Goal: Task Accomplishment & Management: Use online tool/utility

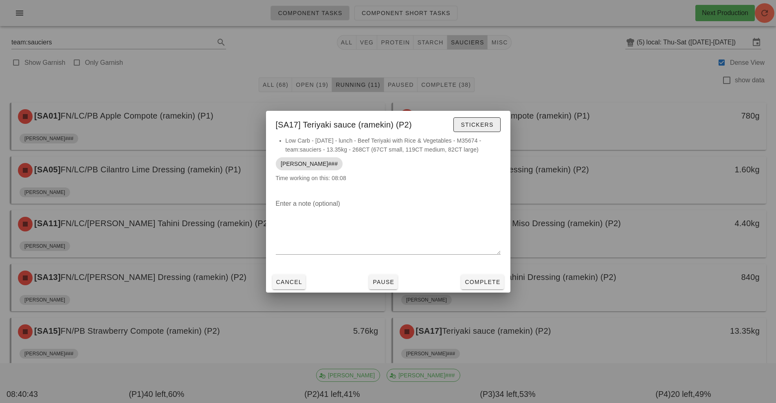
click at [471, 126] on span "Stickers" at bounding box center [476, 124] width 33 height 7
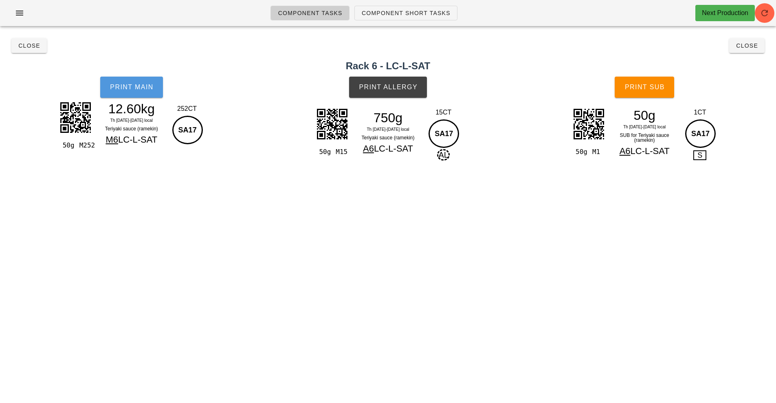
click at [141, 86] on span "Print Main" at bounding box center [132, 87] width 44 height 7
click at [387, 90] on span "Print Allergy" at bounding box center [388, 87] width 59 height 7
click at [647, 95] on button "Print Sub" at bounding box center [644, 87] width 59 height 21
click at [20, 52] on button "Close" at bounding box center [28, 45] width 35 height 15
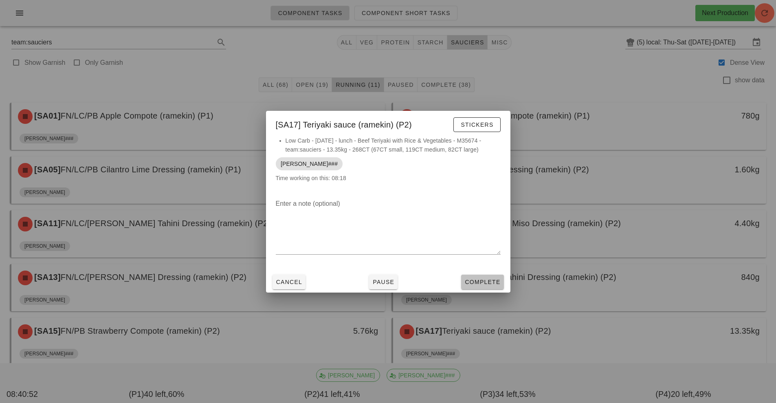
click at [474, 281] on span "Complete" at bounding box center [483, 282] width 36 height 7
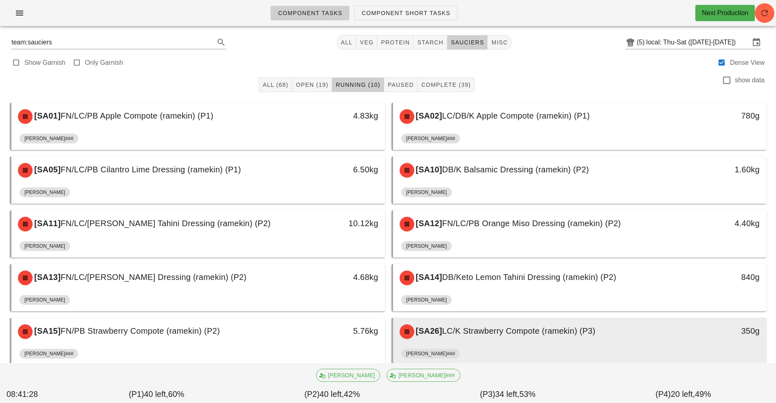
click at [501, 341] on div "[SA26] LC/K Strawberry Compote (ramekin) (P3)" at bounding box center [533, 331] width 277 height 24
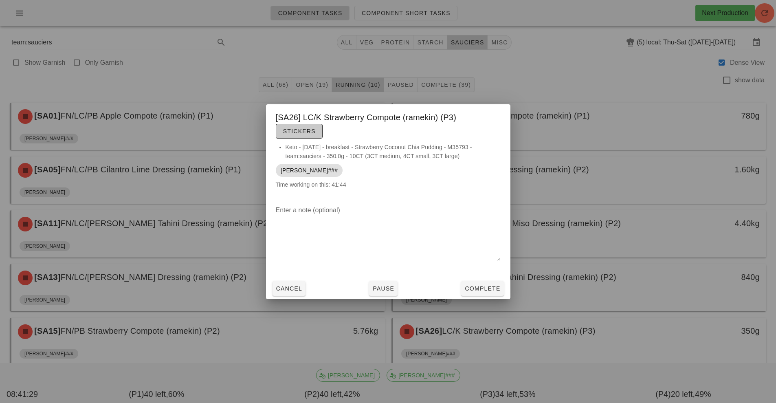
click at [297, 133] on span "Stickers" at bounding box center [299, 131] width 33 height 7
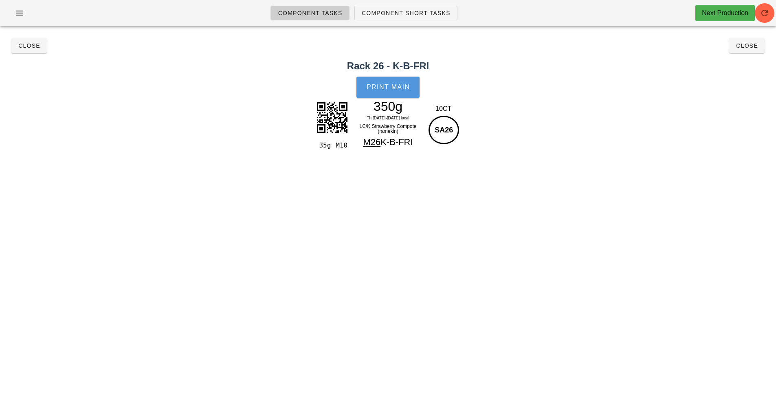
click at [392, 89] on span "Print Main" at bounding box center [388, 87] width 44 height 7
click at [27, 46] on span "Close" at bounding box center [29, 45] width 22 height 7
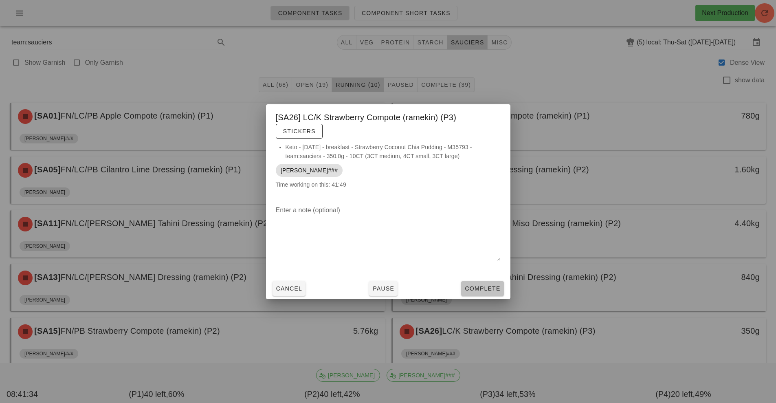
click at [478, 285] on span "Complete" at bounding box center [483, 288] width 36 height 7
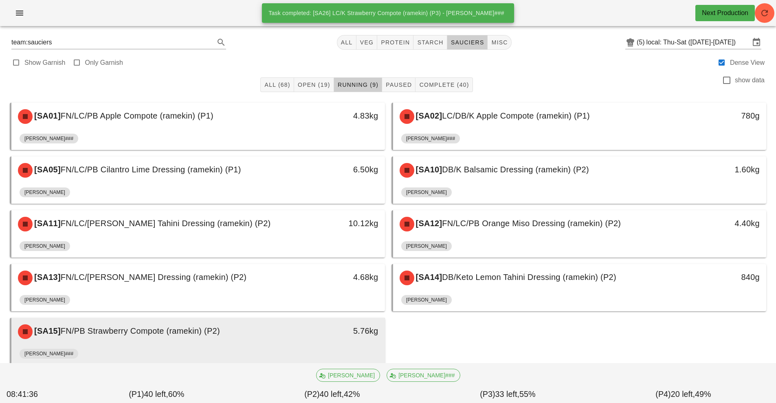
click at [250, 337] on div "[SA15] FN/PB Strawberry Compote (ramekin) (P2)" at bounding box center [151, 331] width 277 height 24
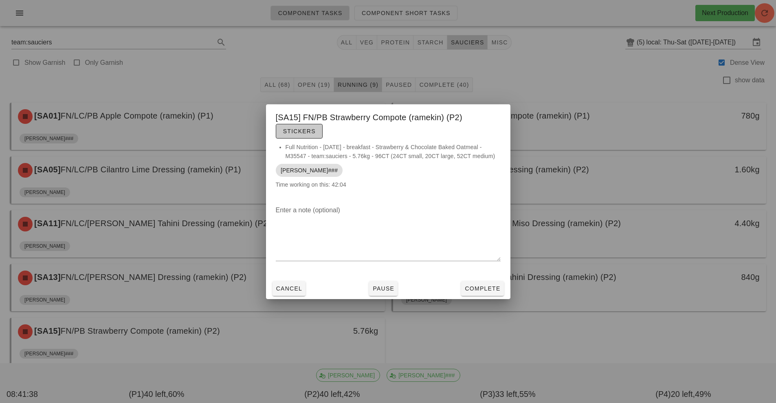
click at [308, 129] on span "Stickers" at bounding box center [299, 131] width 33 height 7
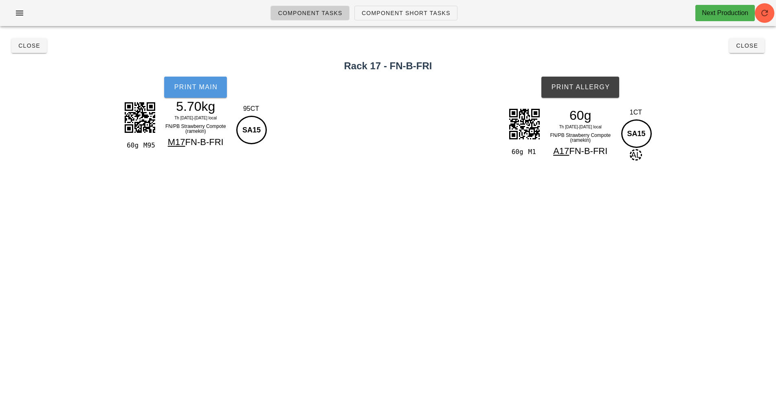
click at [194, 82] on button "Print Main" at bounding box center [195, 87] width 63 height 21
click at [587, 88] on span "Print Allergy" at bounding box center [580, 87] width 59 height 7
click at [21, 47] on span "Close" at bounding box center [29, 45] width 22 height 7
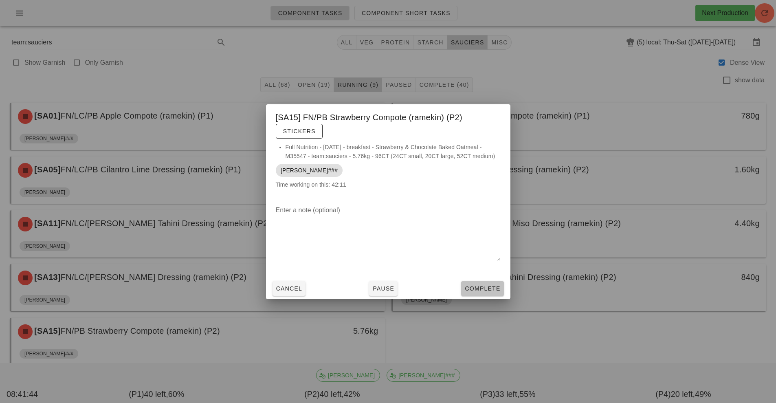
click at [484, 285] on span "Complete" at bounding box center [483, 288] width 36 height 7
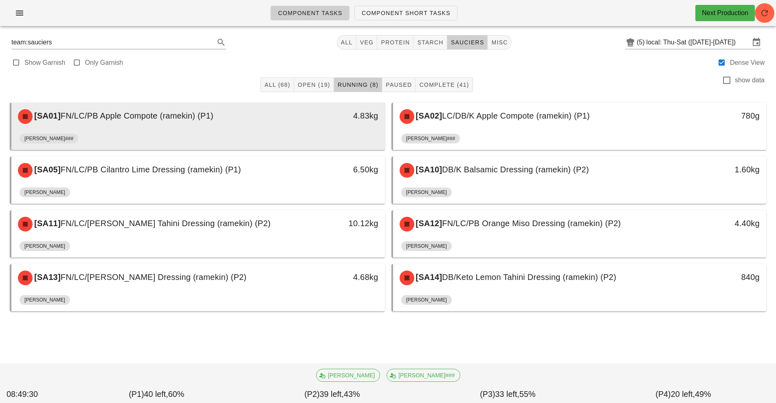
click at [267, 124] on div "[SA01] FN/LC/PB Apple Compote (ramekin) (P1)" at bounding box center [151, 116] width 277 height 24
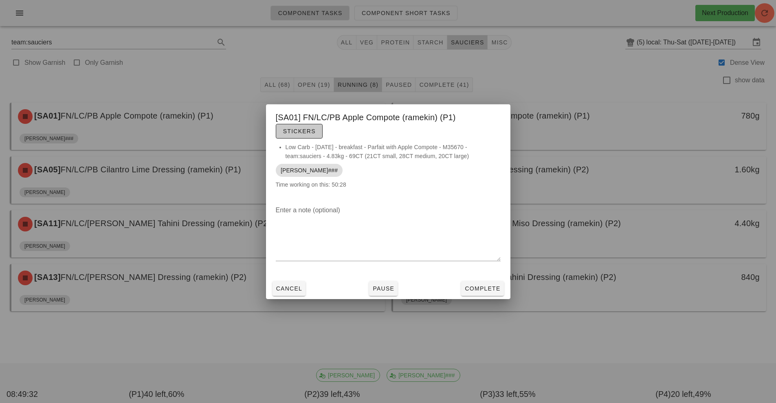
click at [310, 133] on span "Stickers" at bounding box center [299, 131] width 33 height 7
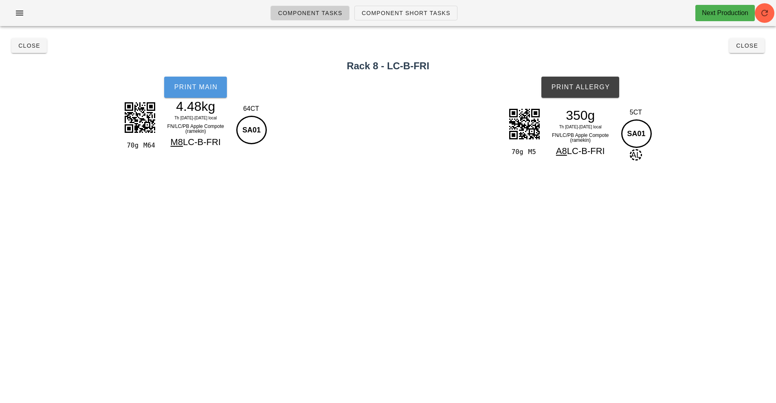
click at [192, 89] on span "Print Main" at bounding box center [196, 87] width 44 height 7
click at [583, 91] on button "Print Allergy" at bounding box center [581, 87] width 78 height 21
click at [24, 52] on button "Close" at bounding box center [28, 45] width 35 height 15
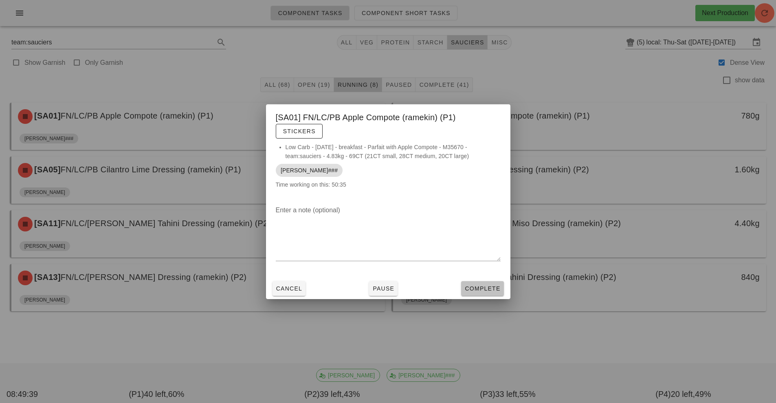
click at [478, 290] on span "Complete" at bounding box center [483, 288] width 36 height 7
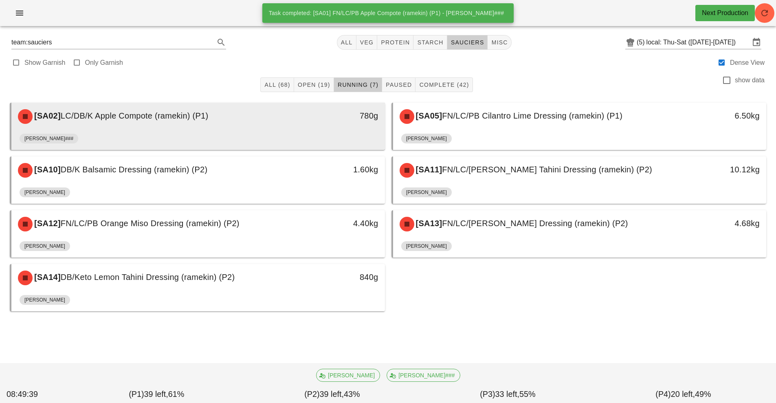
click at [276, 126] on div "[SA02] LC/DB/K Apple Compote (ramekin) (P1)" at bounding box center [151, 116] width 277 height 24
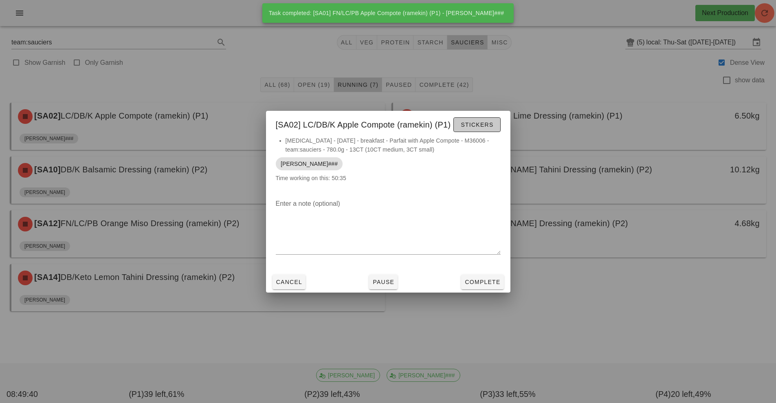
click at [471, 122] on span "Stickers" at bounding box center [476, 124] width 33 height 7
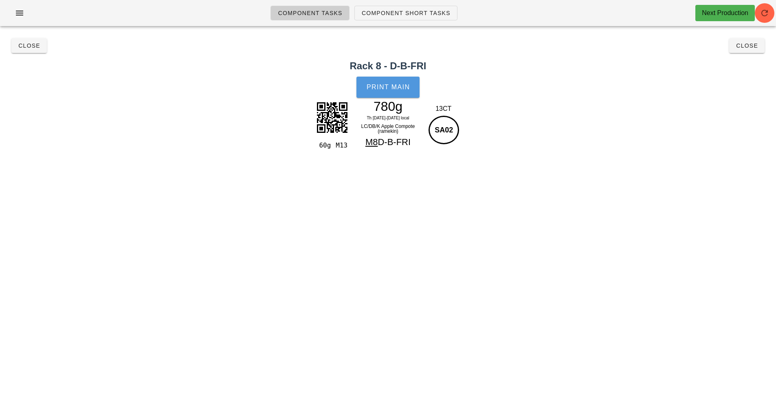
click at [386, 97] on button "Print Main" at bounding box center [388, 87] width 63 height 21
click at [24, 46] on span "Close" at bounding box center [29, 45] width 22 height 7
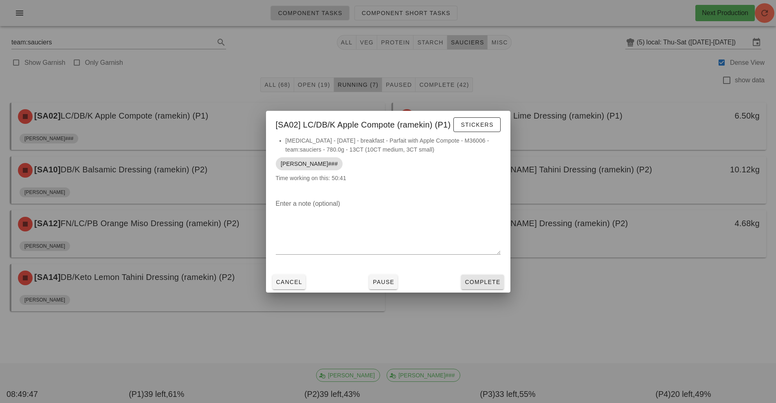
click at [483, 281] on span "Complete" at bounding box center [483, 282] width 36 height 7
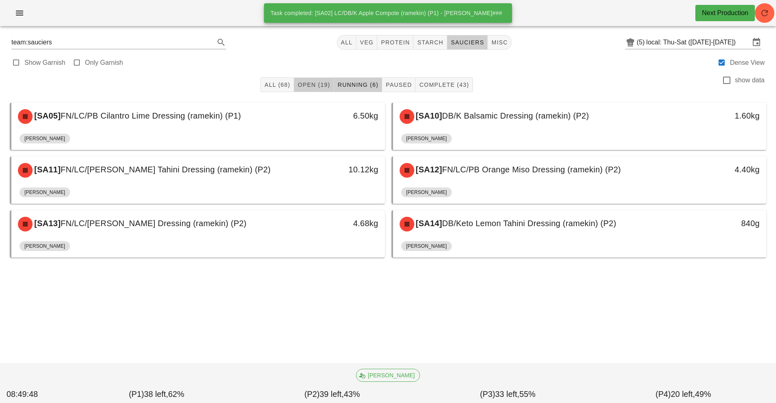
click at [313, 84] on span "Open (19)" at bounding box center [313, 84] width 33 height 7
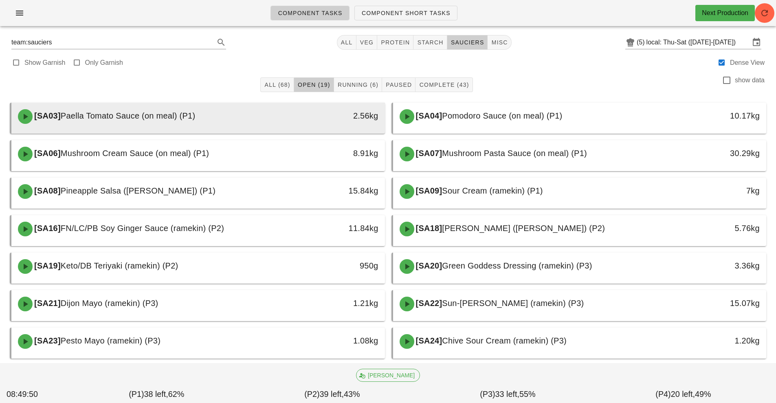
click at [321, 115] on div "2.56kg" at bounding box center [336, 115] width 83 height 13
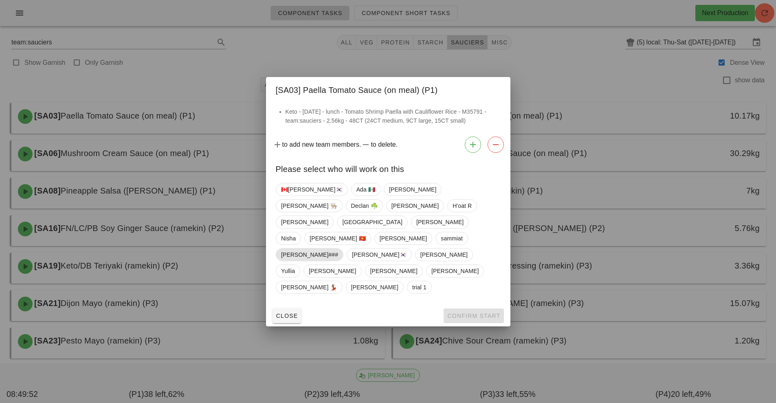
click at [330, 249] on span "[PERSON_NAME]###" at bounding box center [309, 255] width 57 height 12
click at [483, 308] on button "Confirm Start" at bounding box center [474, 315] width 60 height 15
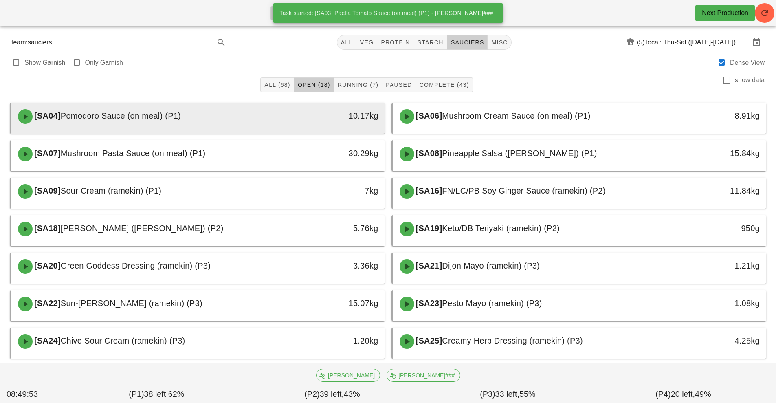
click at [275, 122] on div "[SA04] Pomodoro Sauce (on meal) (P1)" at bounding box center [151, 116] width 277 height 24
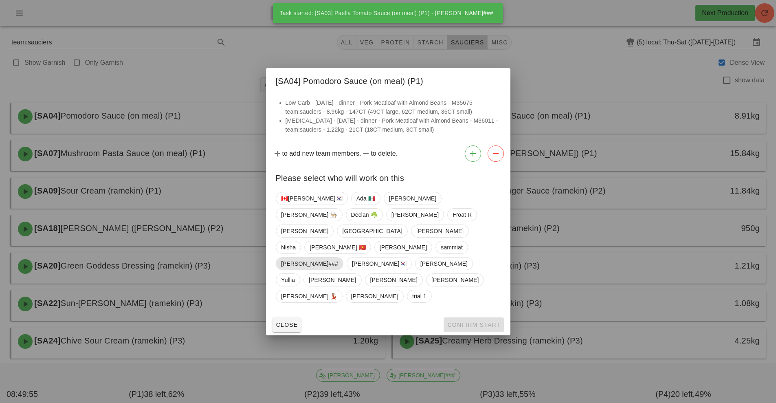
click at [330, 258] on span "[PERSON_NAME]###" at bounding box center [309, 264] width 57 height 12
click at [468, 321] on span "Confirm Start" at bounding box center [473, 324] width 53 height 7
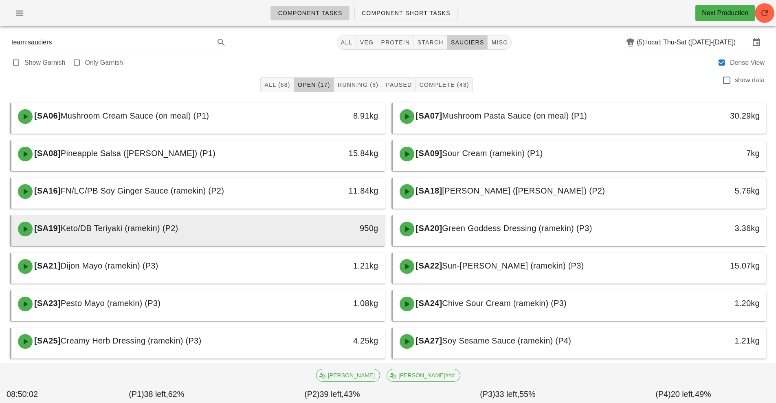
click at [287, 229] on div "[SA19] Keto/DB Teriyaki (ramekin) (P2)" at bounding box center [151, 229] width 277 height 24
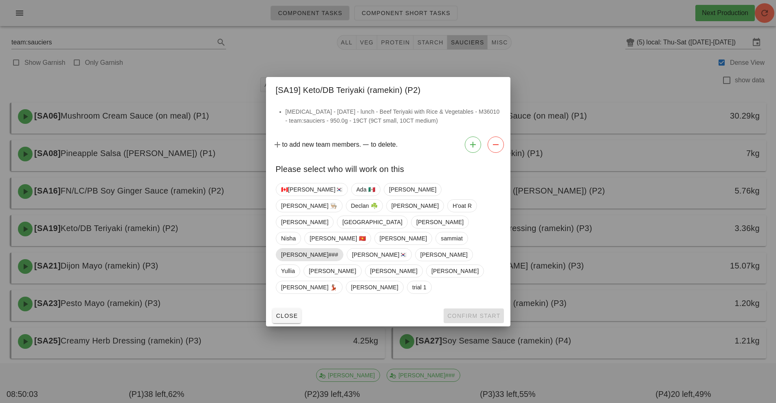
click at [332, 249] on span "[PERSON_NAME]###" at bounding box center [309, 255] width 57 height 12
click at [469, 313] on span "Confirm Start" at bounding box center [473, 316] width 53 height 7
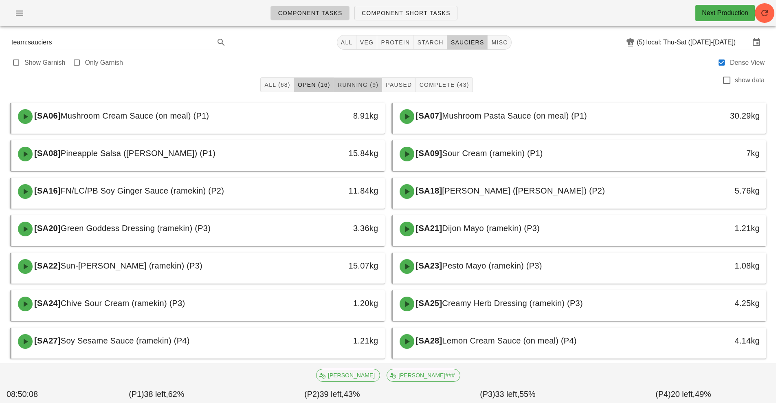
click at [369, 80] on button "Running (9)" at bounding box center [358, 84] width 48 height 15
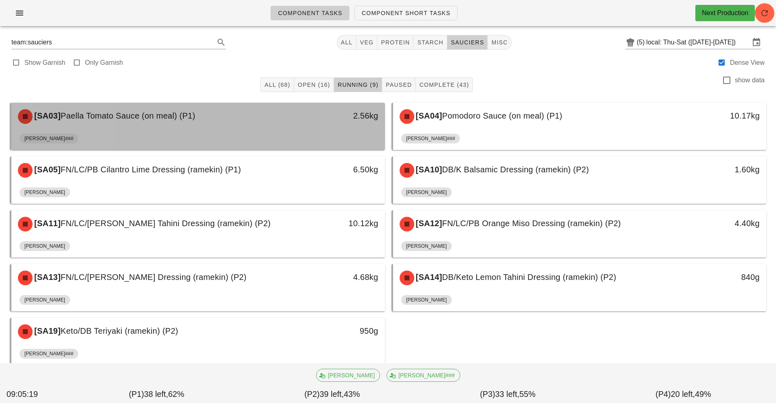
click at [285, 128] on div "[SA03] Paella Tomato Sauce (on meal) (P1)" at bounding box center [151, 116] width 277 height 24
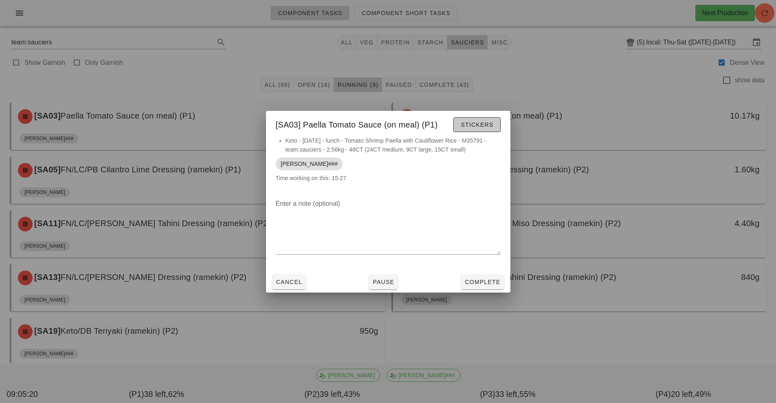
click at [470, 128] on span "Stickers" at bounding box center [476, 124] width 33 height 7
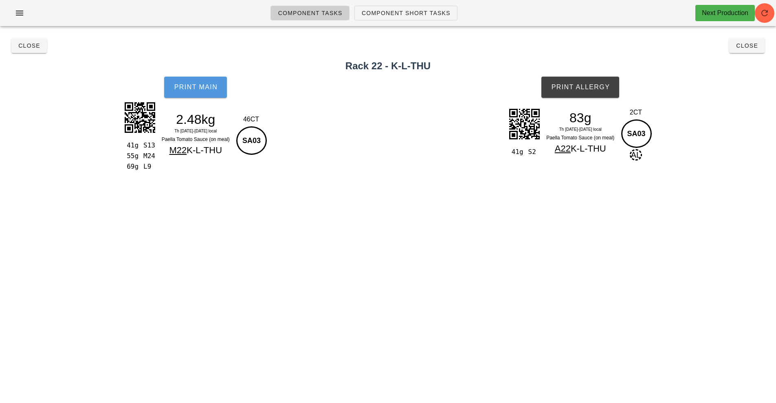
click at [198, 97] on button "Print Main" at bounding box center [195, 87] width 63 height 21
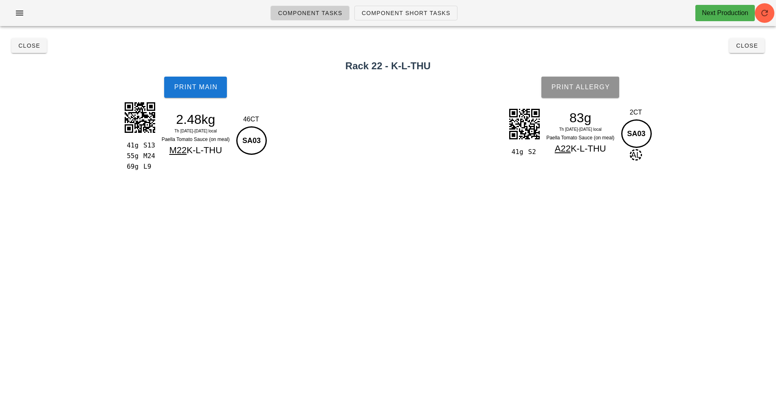
click at [568, 91] on button "Print Allergy" at bounding box center [581, 87] width 78 height 21
click at [22, 46] on span "Close" at bounding box center [29, 45] width 22 height 7
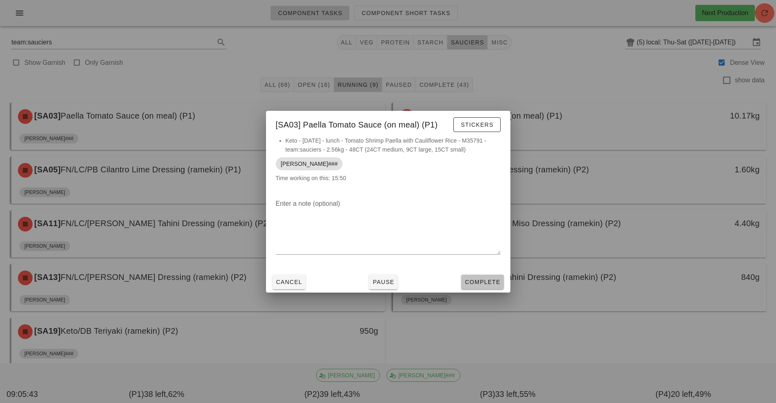
click at [500, 288] on button "Complete" at bounding box center [482, 282] width 42 height 15
